Goal: Book appointment/travel/reservation

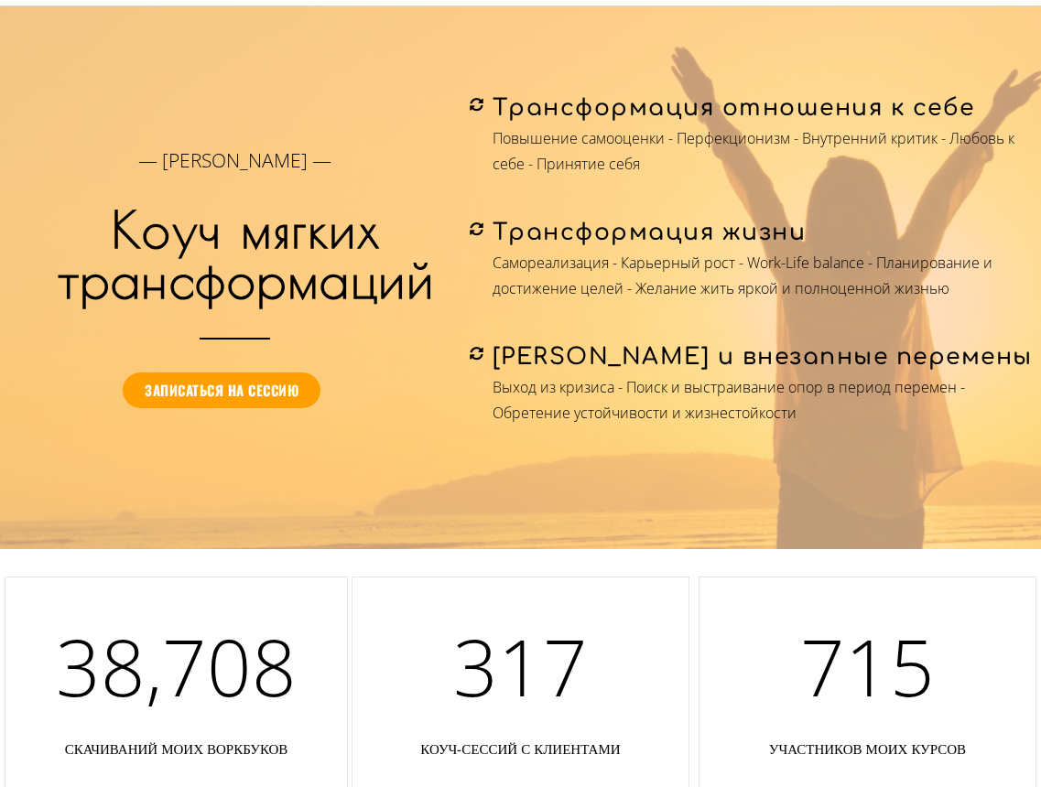
click at [222, 390] on span "Записаться на сессию" at bounding box center [222, 390] width 154 height 20
